Goal: Task Accomplishment & Management: Complete application form

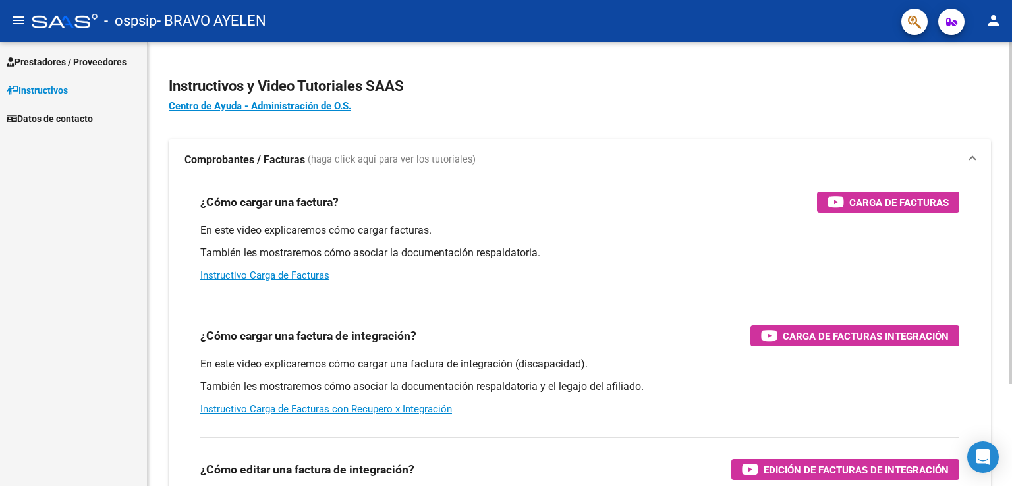
click at [887, 250] on div "Instructivos y Video Tutoriales SAAS Centro de Ayuda - Administración de O.S. C…" at bounding box center [582, 331] width 868 height 578
click at [92, 59] on span "Prestadores / Proveedores" at bounding box center [67, 62] width 120 height 14
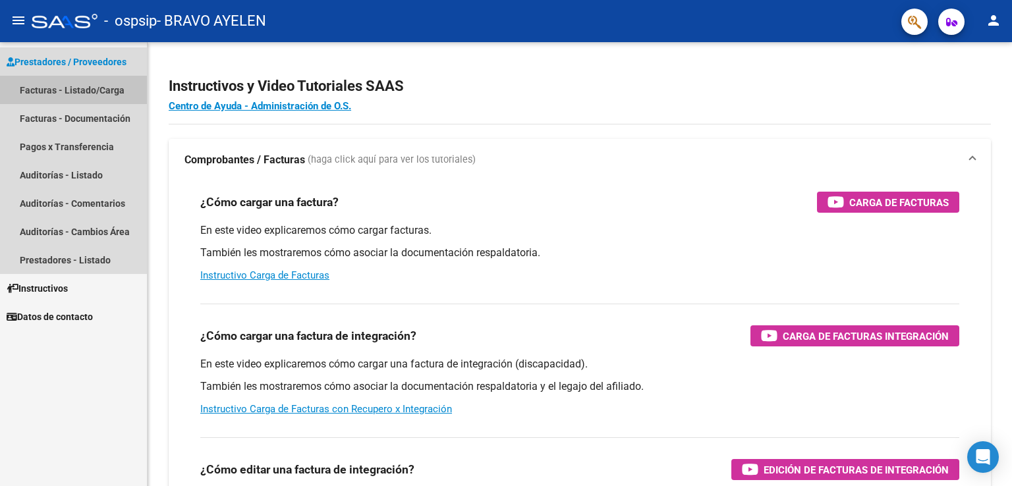
click at [102, 89] on link "Facturas - Listado/Carga" at bounding box center [73, 90] width 147 height 28
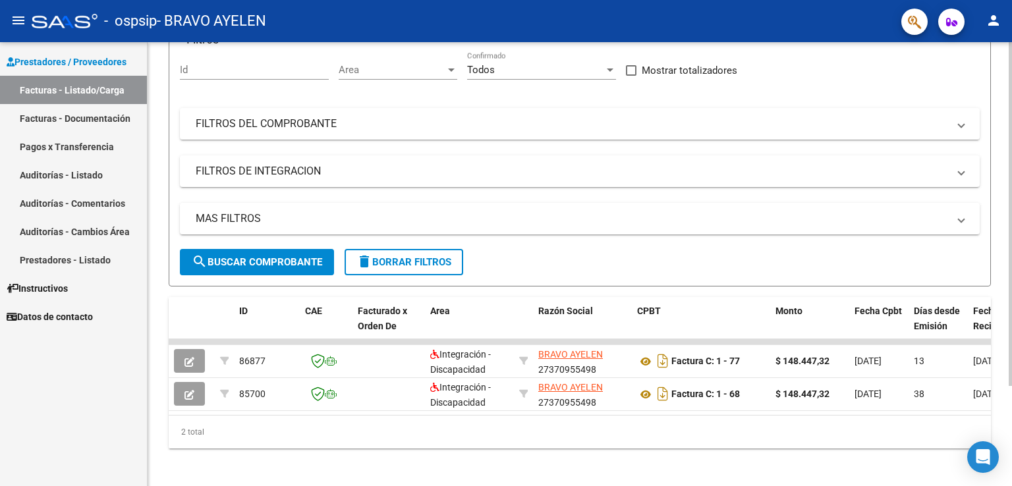
scroll to position [129, 0]
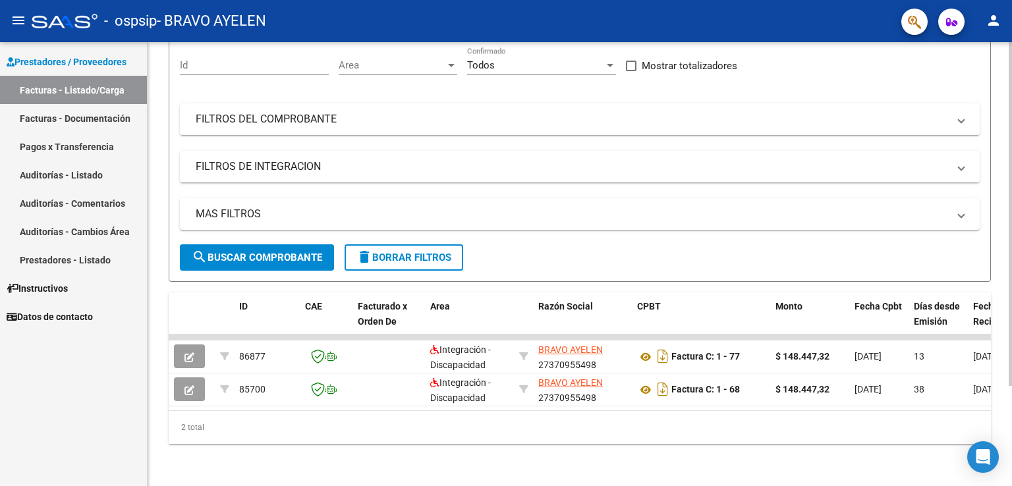
click at [1011, 329] on div at bounding box center [1010, 314] width 3 height 344
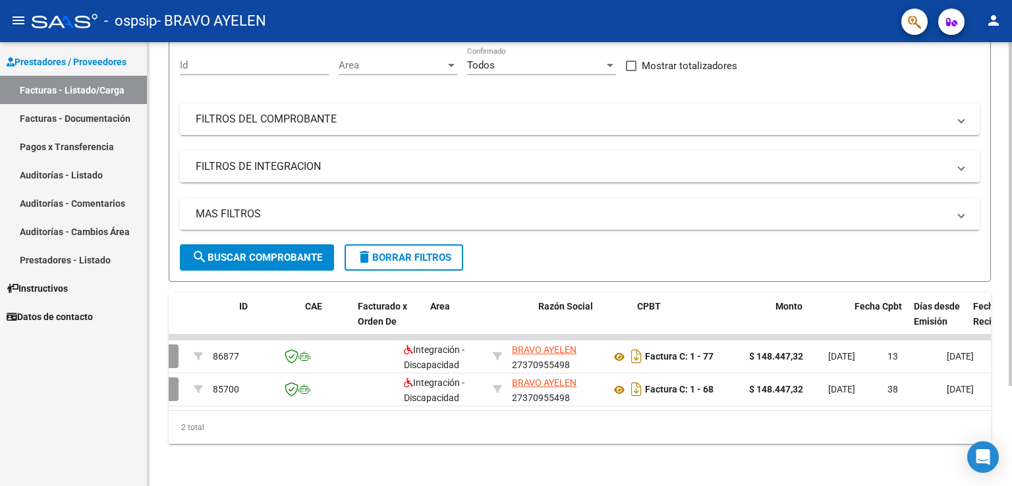
scroll to position [0, 0]
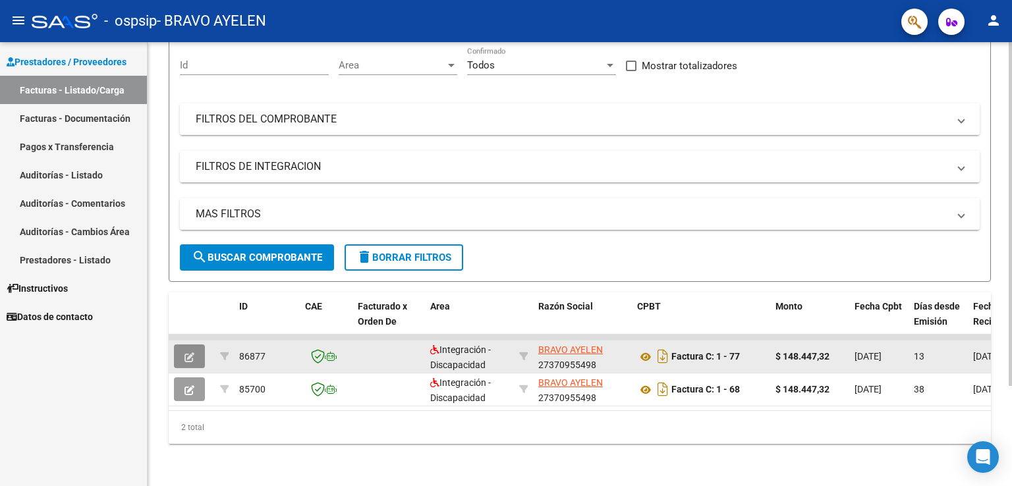
click at [188, 352] on icon "button" at bounding box center [189, 357] width 10 height 10
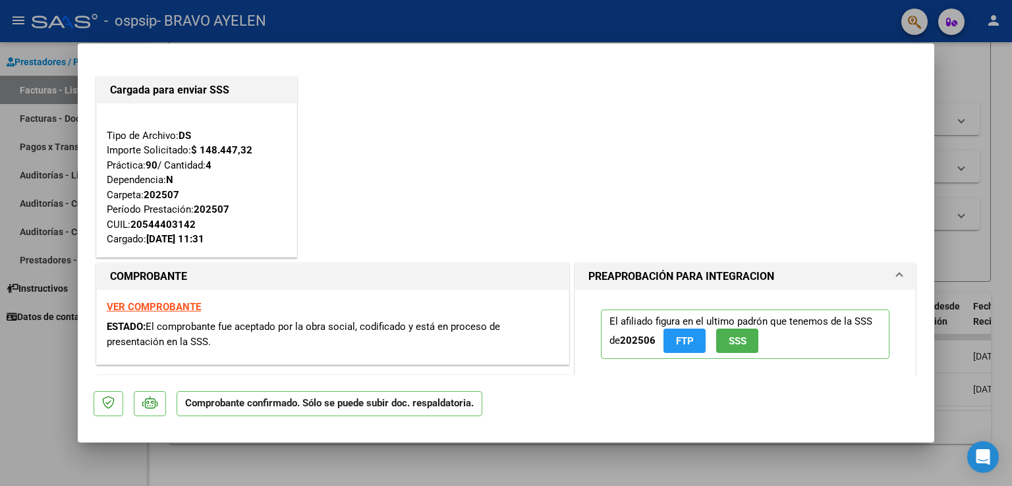
click at [514, 461] on div at bounding box center [506, 243] width 1012 height 486
type input "$ 0,00"
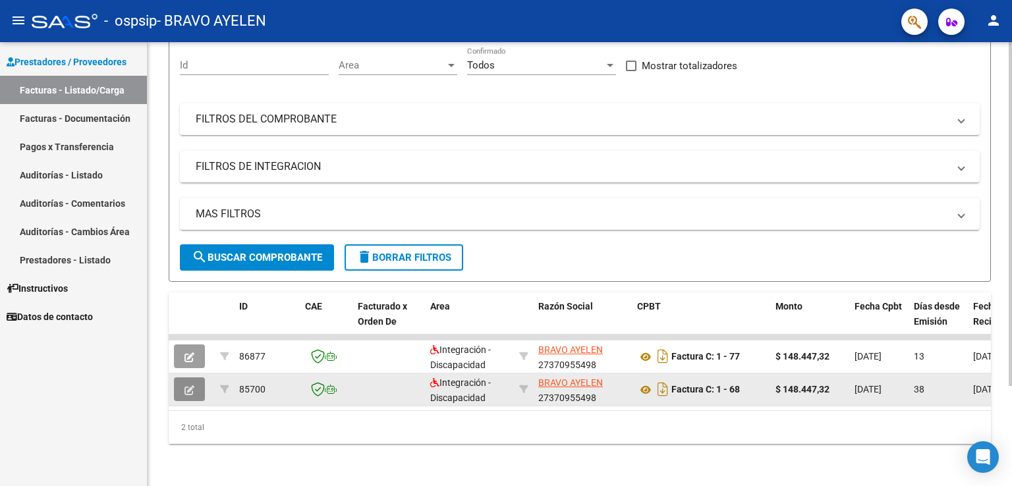
click at [187, 385] on icon "button" at bounding box center [189, 390] width 10 height 10
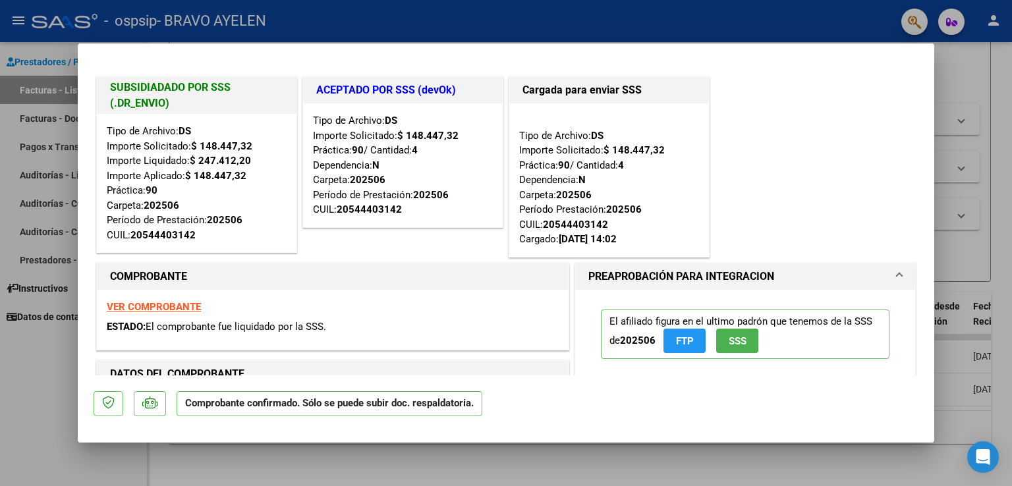
click at [1001, 192] on div at bounding box center [506, 243] width 1012 height 486
type input "$ 0,00"
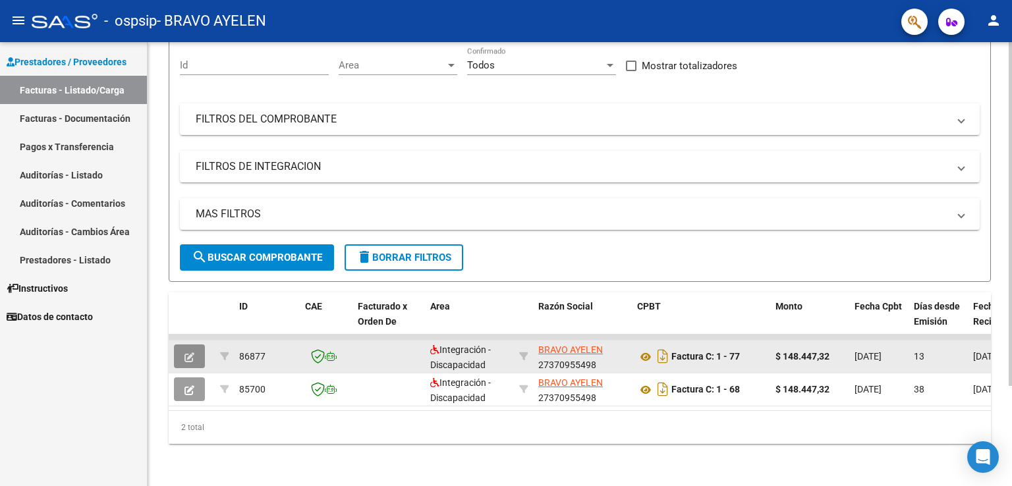
click at [192, 352] on icon "button" at bounding box center [189, 357] width 10 height 10
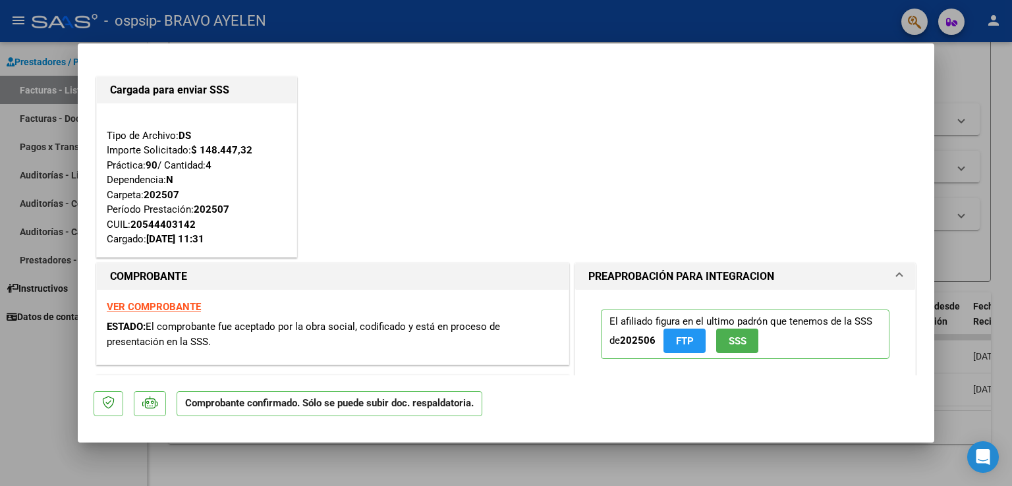
type input "$ 0,00"
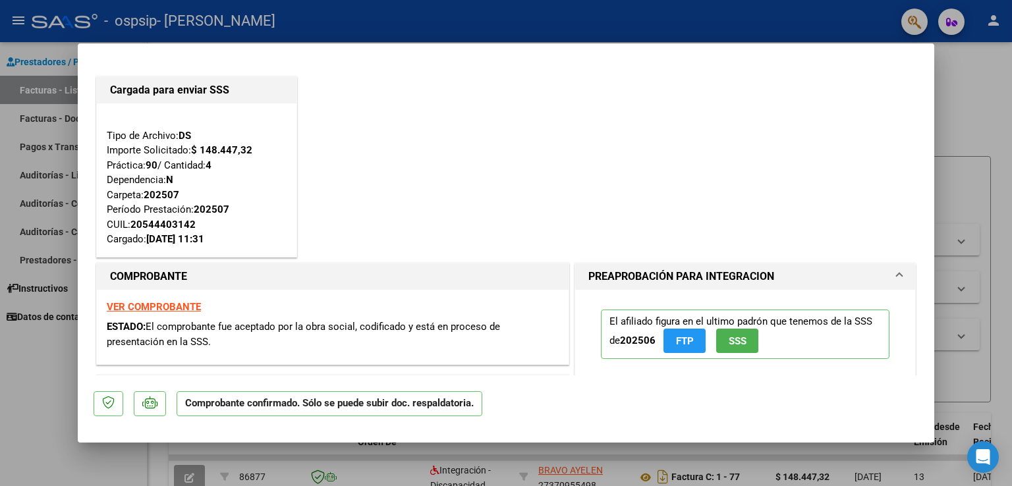
drag, startPoint x: 150, startPoint y: 323, endPoint x: 213, endPoint y: 350, distance: 69.1
click at [213, 350] on div "VER COMPROBANTE ESTADO: El comprobante fue aceptado por la obra social, codific…" at bounding box center [333, 327] width 472 height 75
click at [396, 144] on div "Cargada para enviar SSS Tipo de Archivo: DS Importe Solicitado: $ 148.447,32 Pr…" at bounding box center [506, 167] width 825 height 186
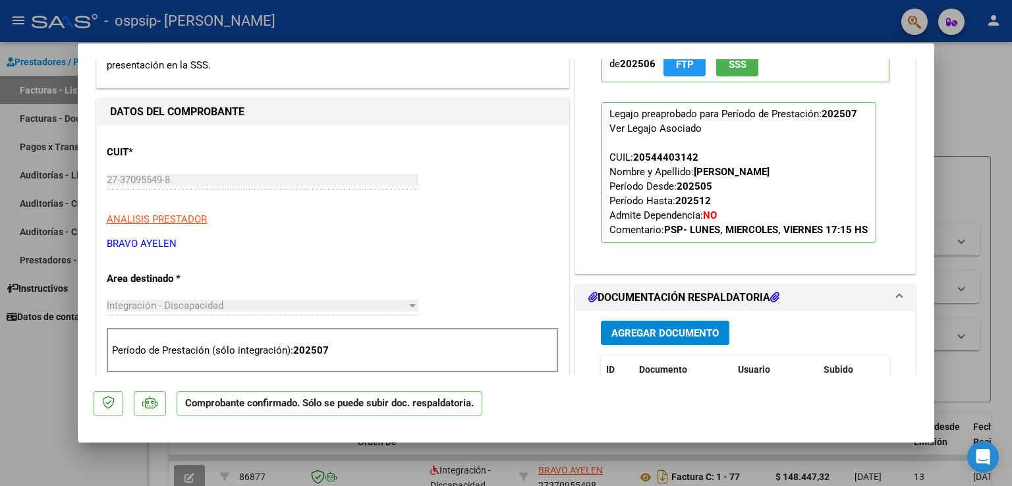
scroll to position [293, 0]
